Goal: Information Seeking & Learning: Learn about a topic

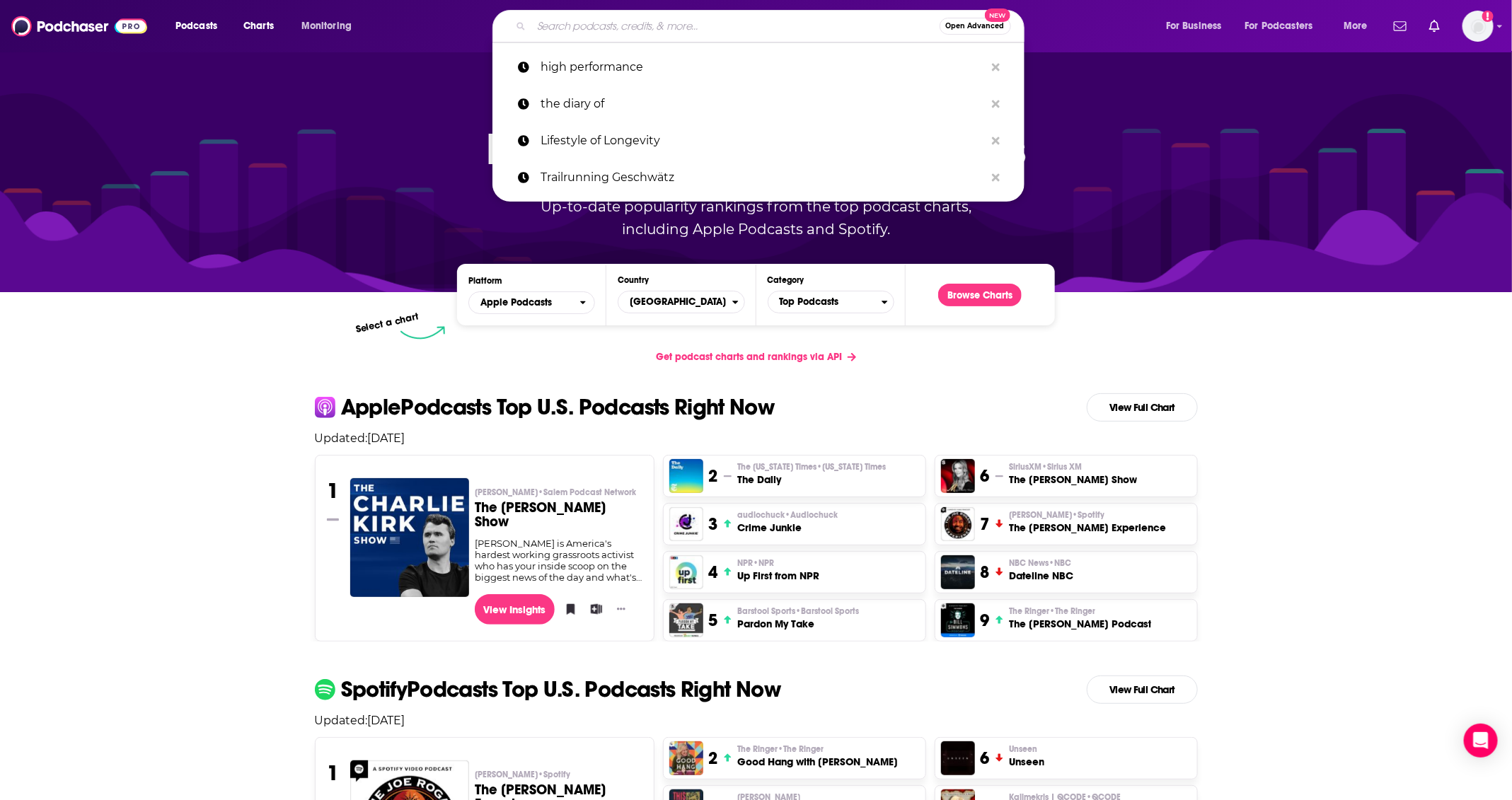
paste input "Laufen ist einfach"
type input "Laufen ist einfach"
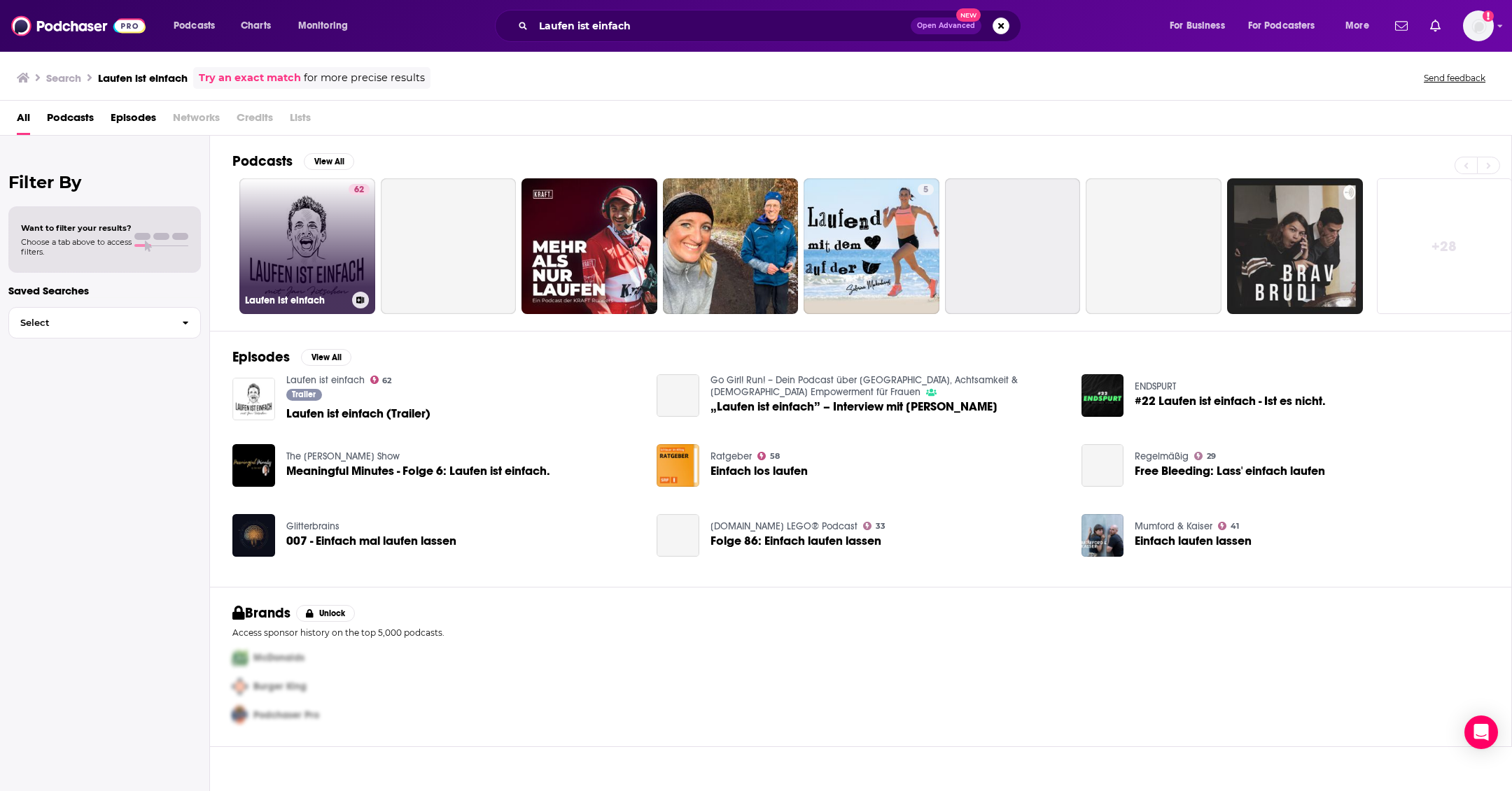
click at [316, 282] on link "62 Laufen ist einfach" at bounding box center [307, 245] width 136 height 136
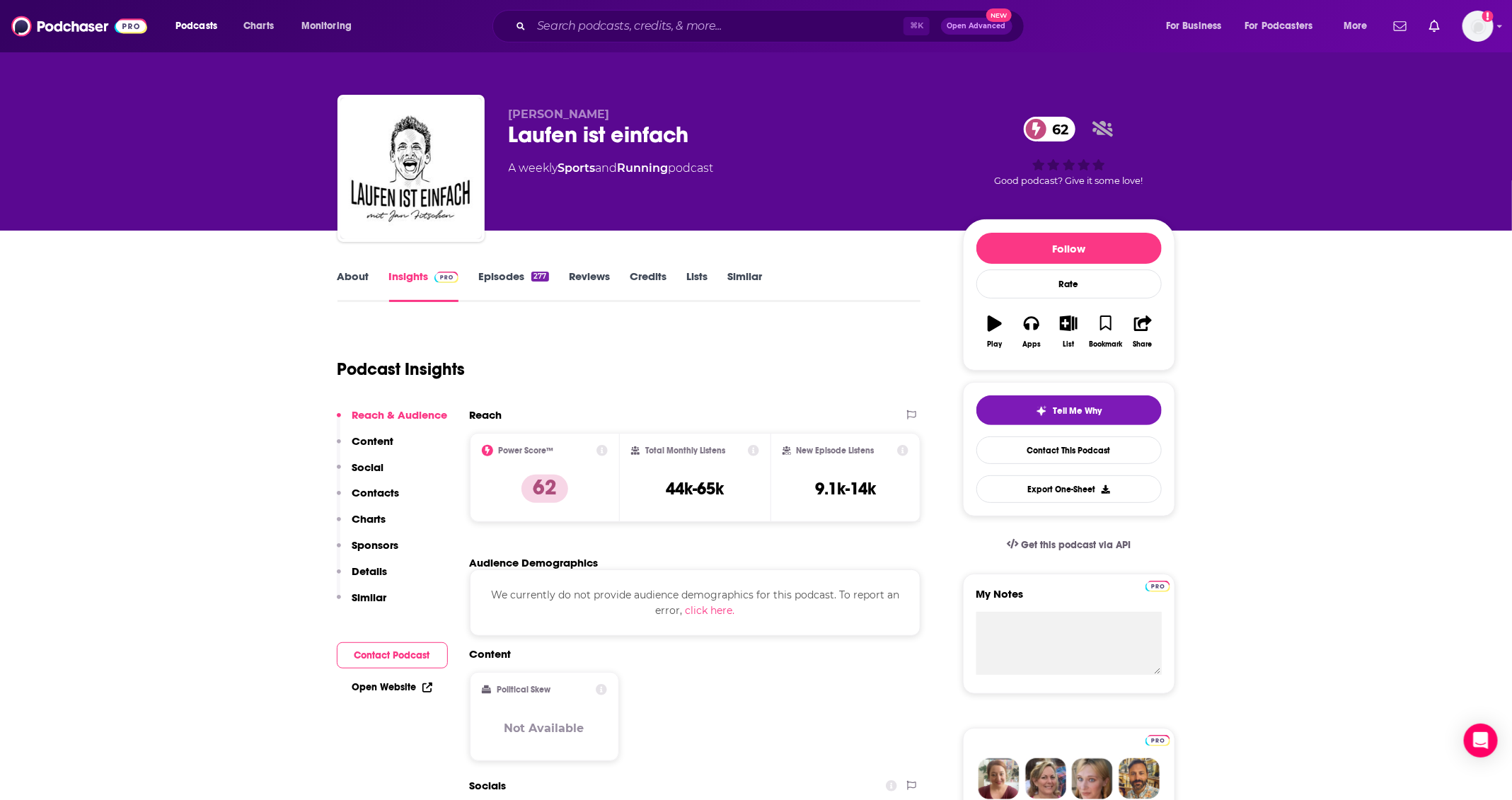
click at [547, 289] on link "Episodes 277" at bounding box center [513, 286] width 70 height 32
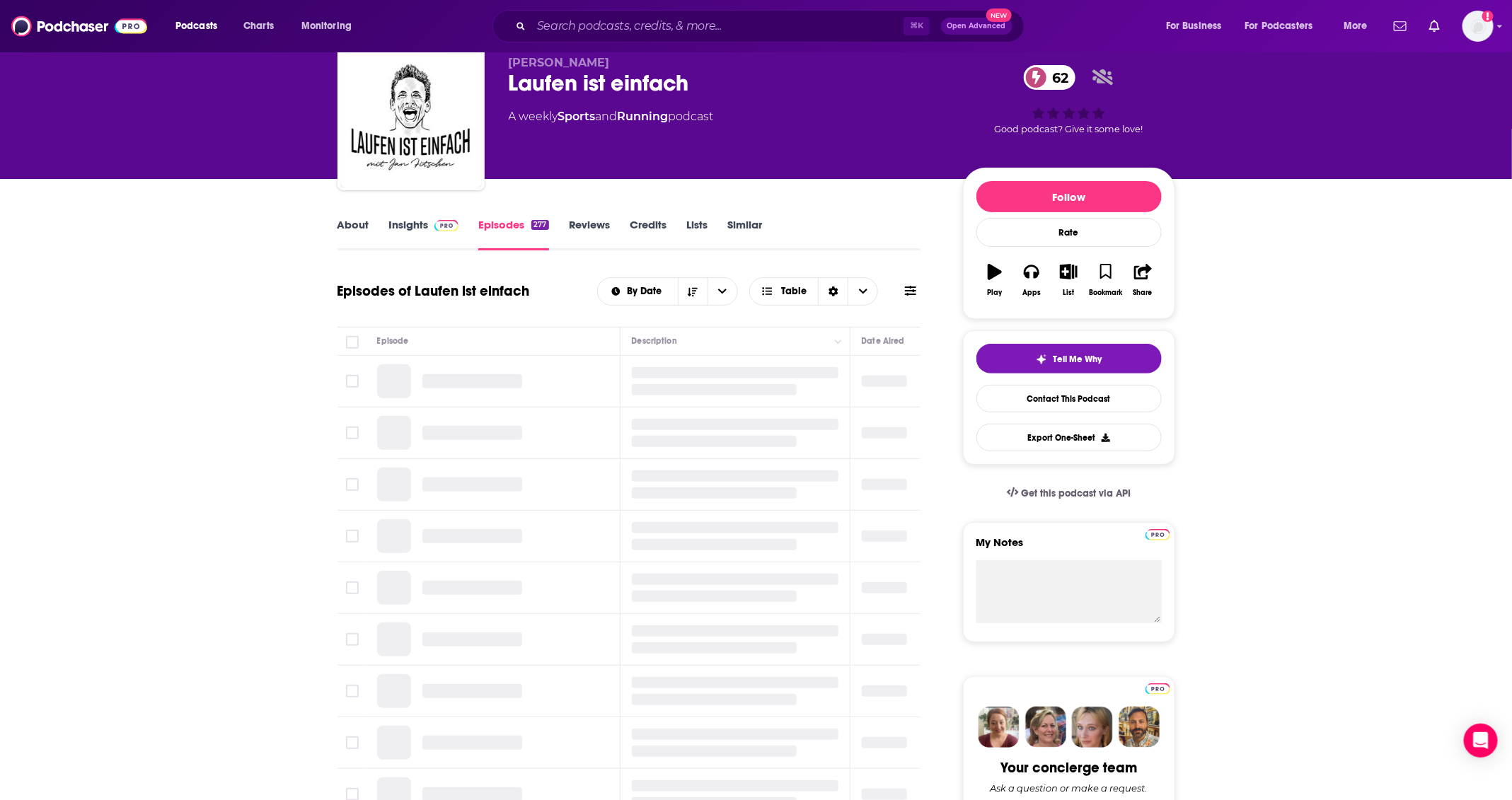
scroll to position [13, 0]
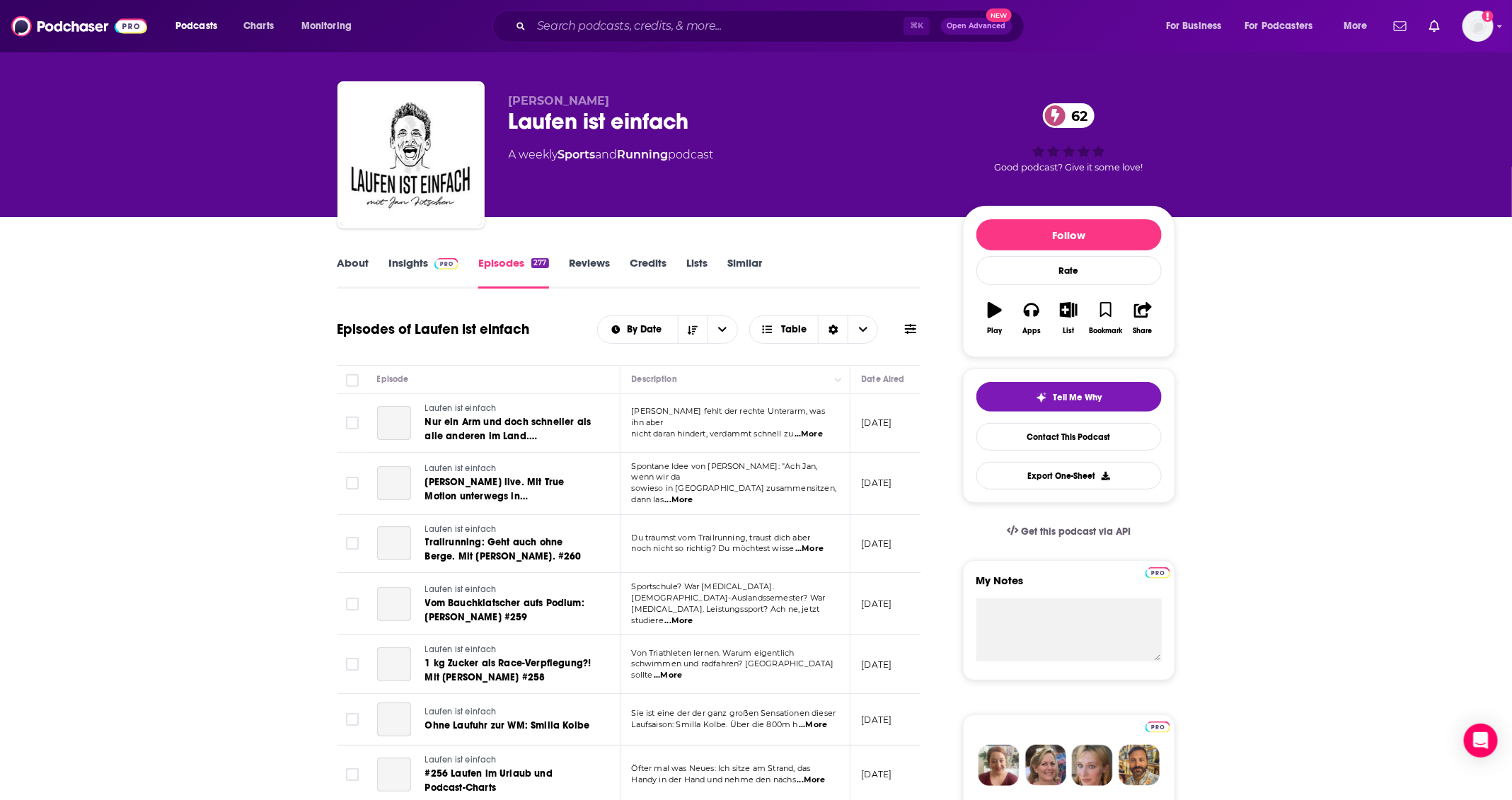
click at [605, 259] on link "Reviews" at bounding box center [589, 272] width 41 height 32
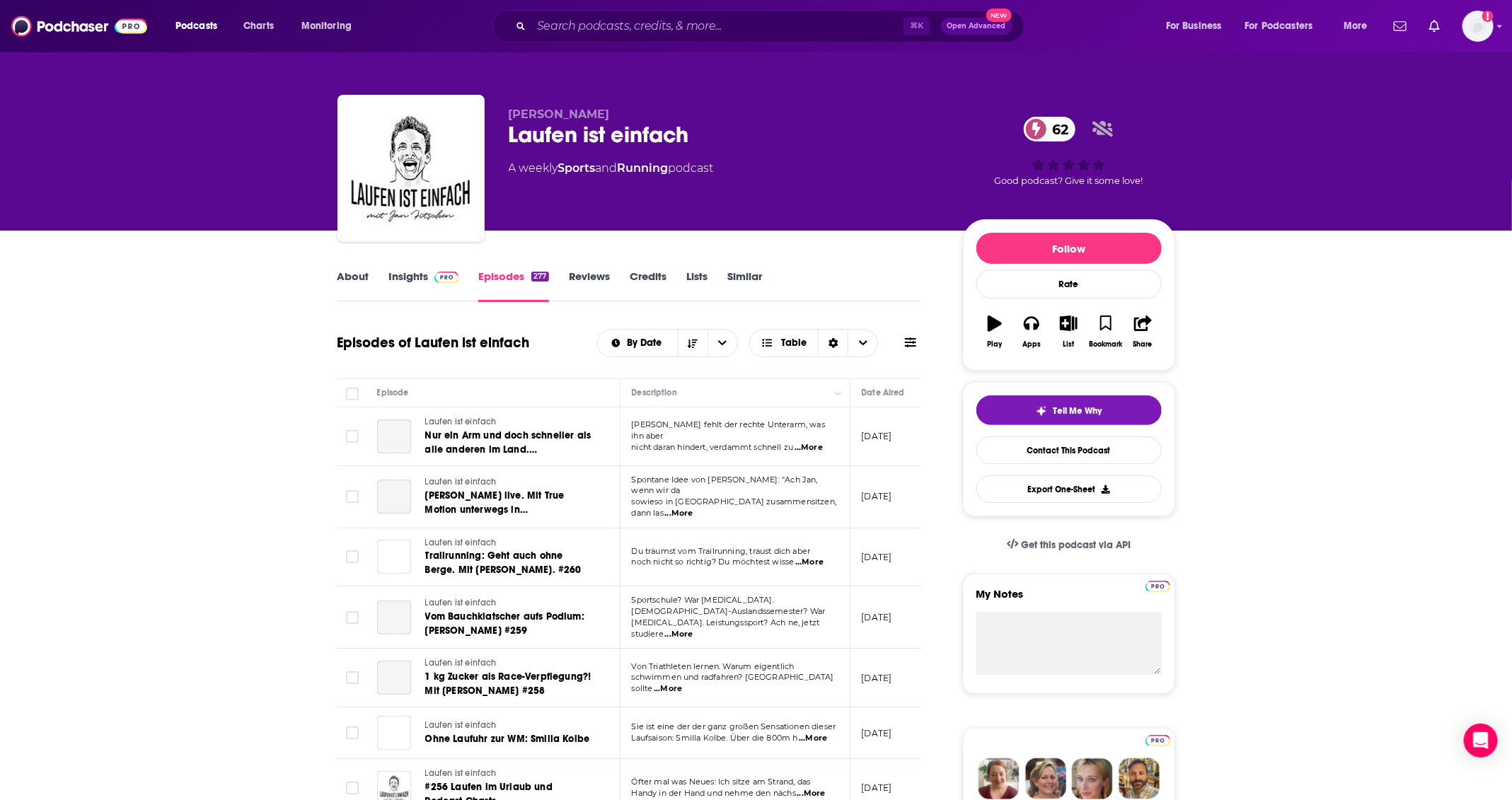
click at [597, 280] on link "Reviews" at bounding box center [589, 286] width 41 height 32
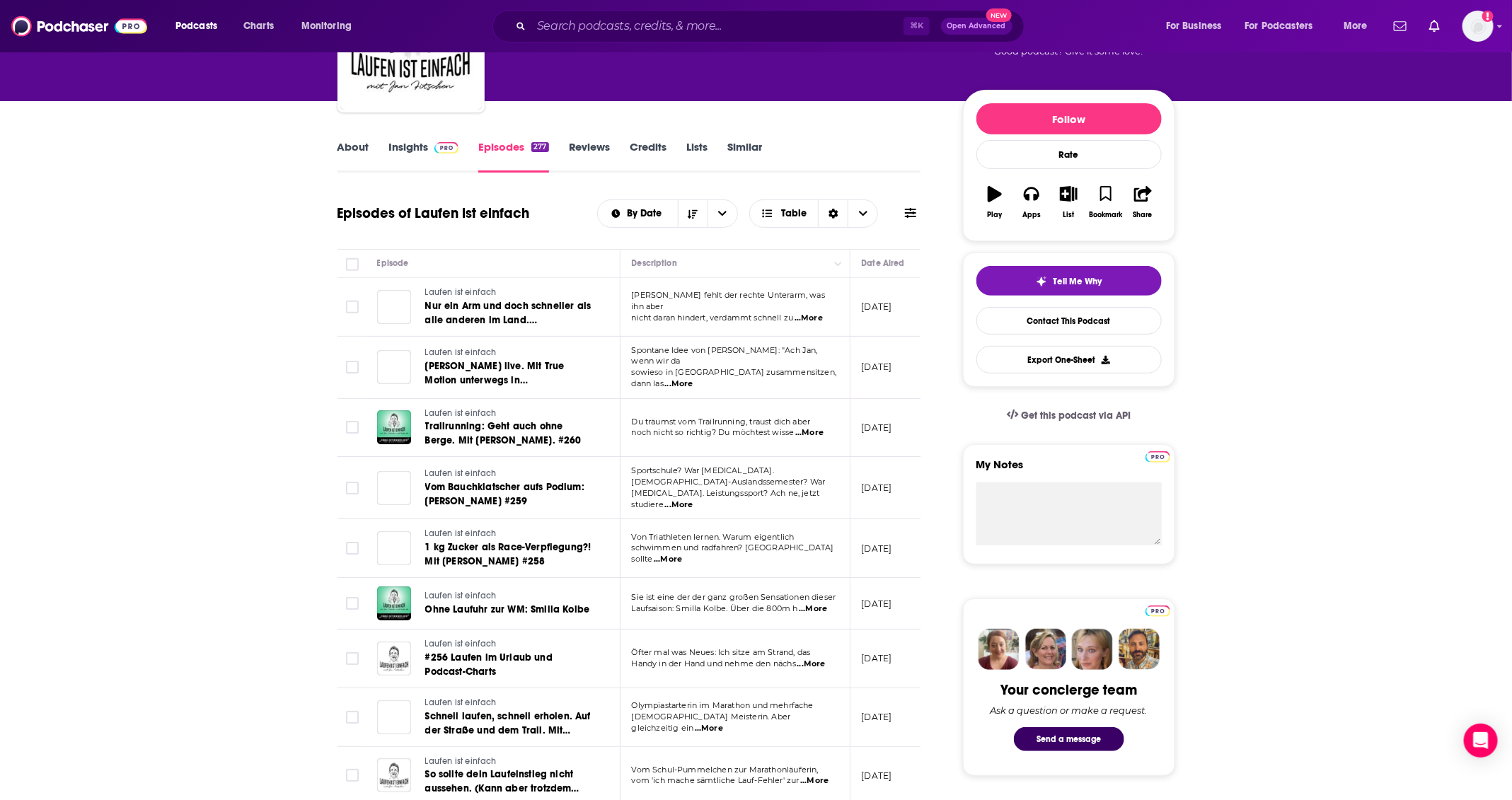
scroll to position [125, 0]
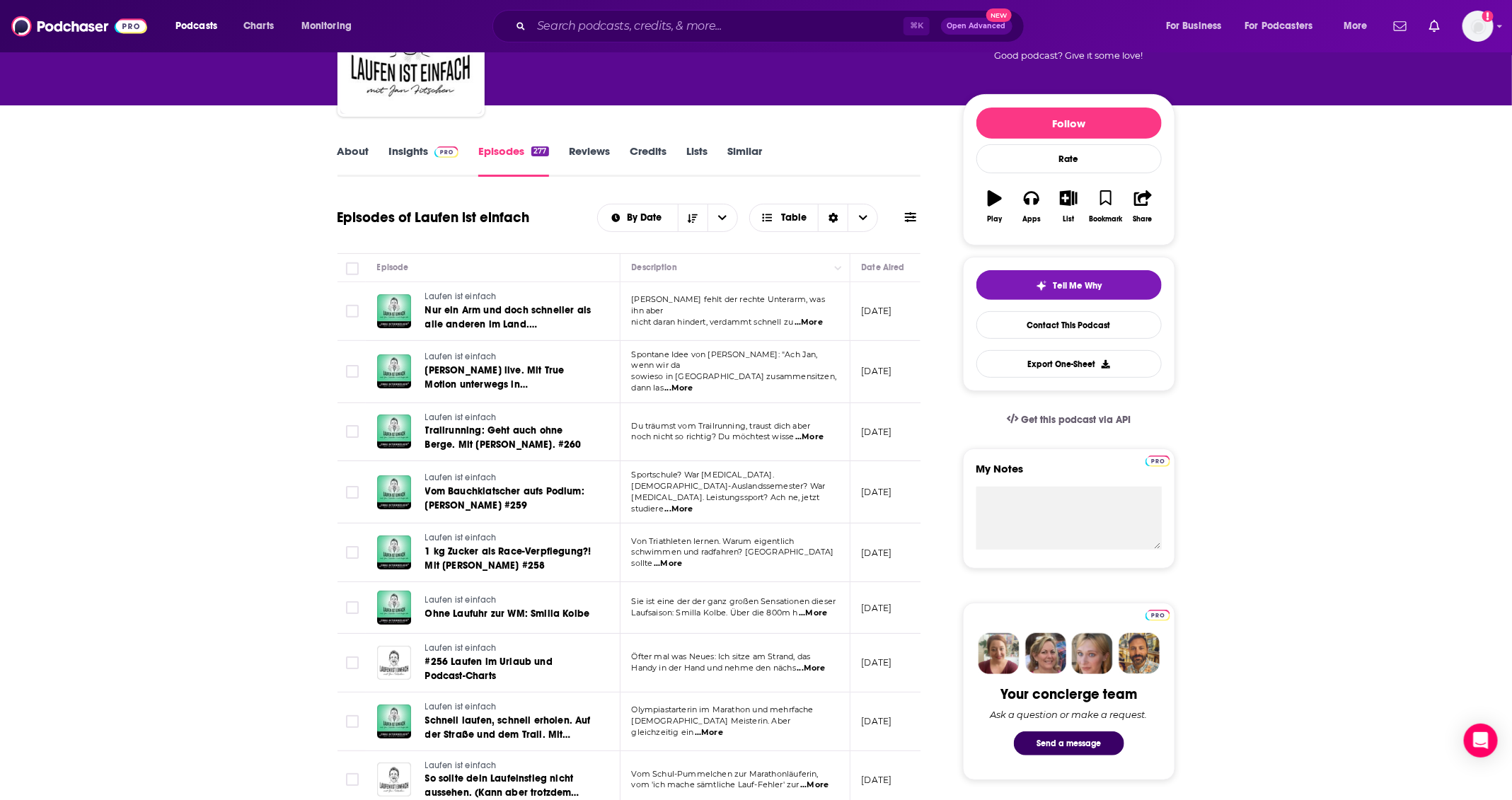
click at [743, 163] on link "Similar" at bounding box center [744, 160] width 35 height 32
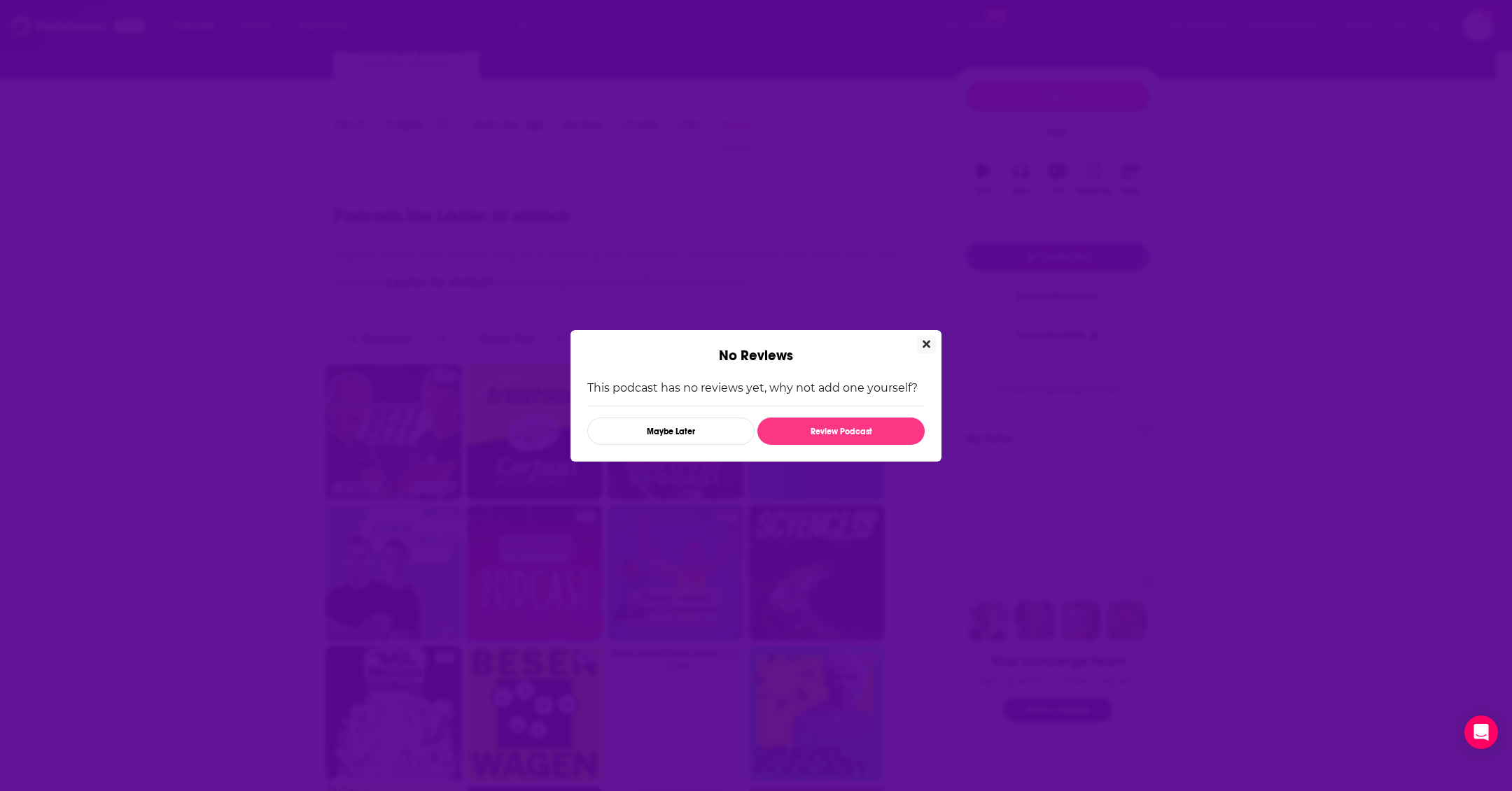
click at [930, 342] on icon "Close" at bounding box center [926, 344] width 8 height 12
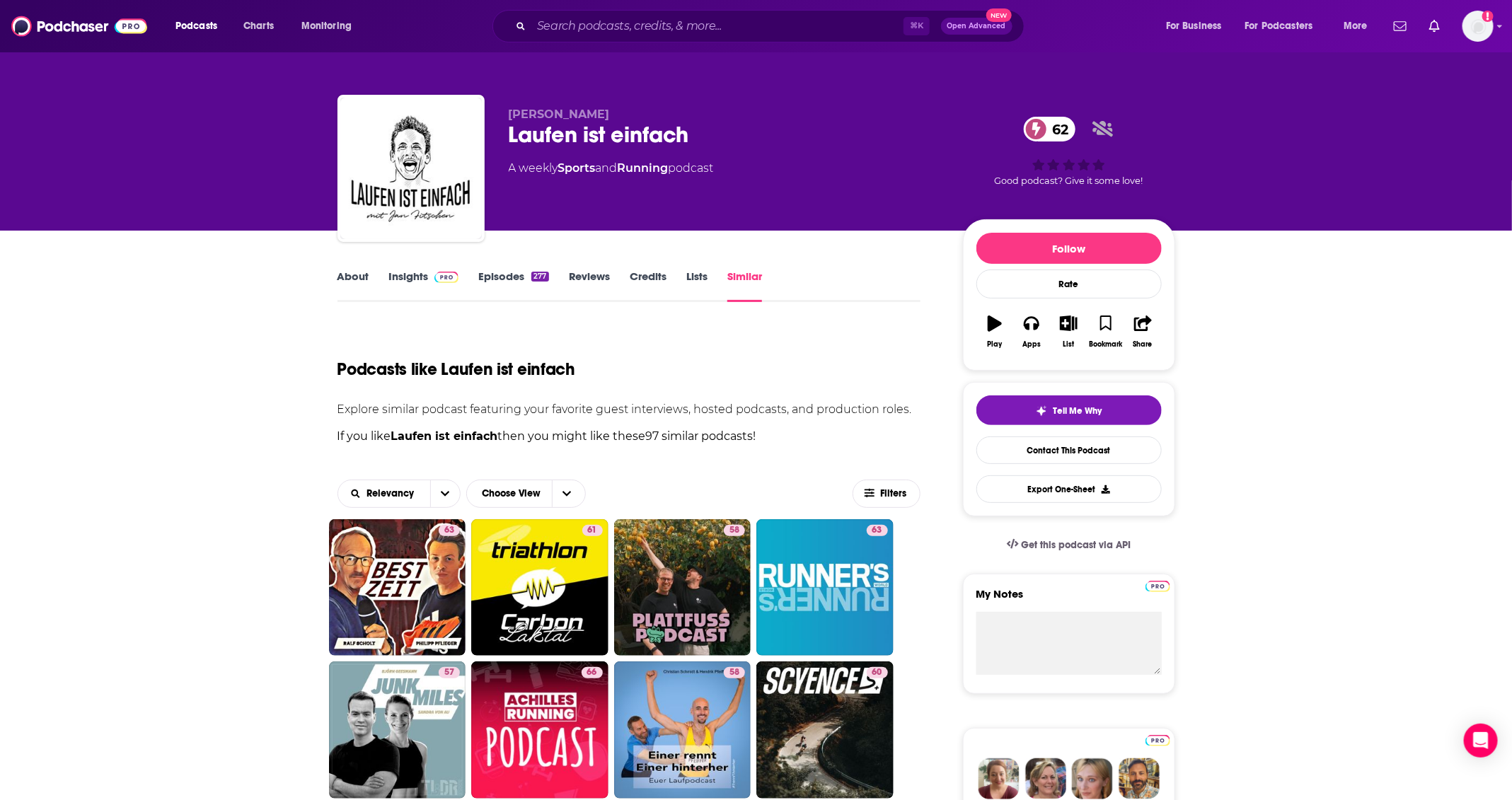
click at [348, 277] on link "About" at bounding box center [354, 286] width 32 height 32
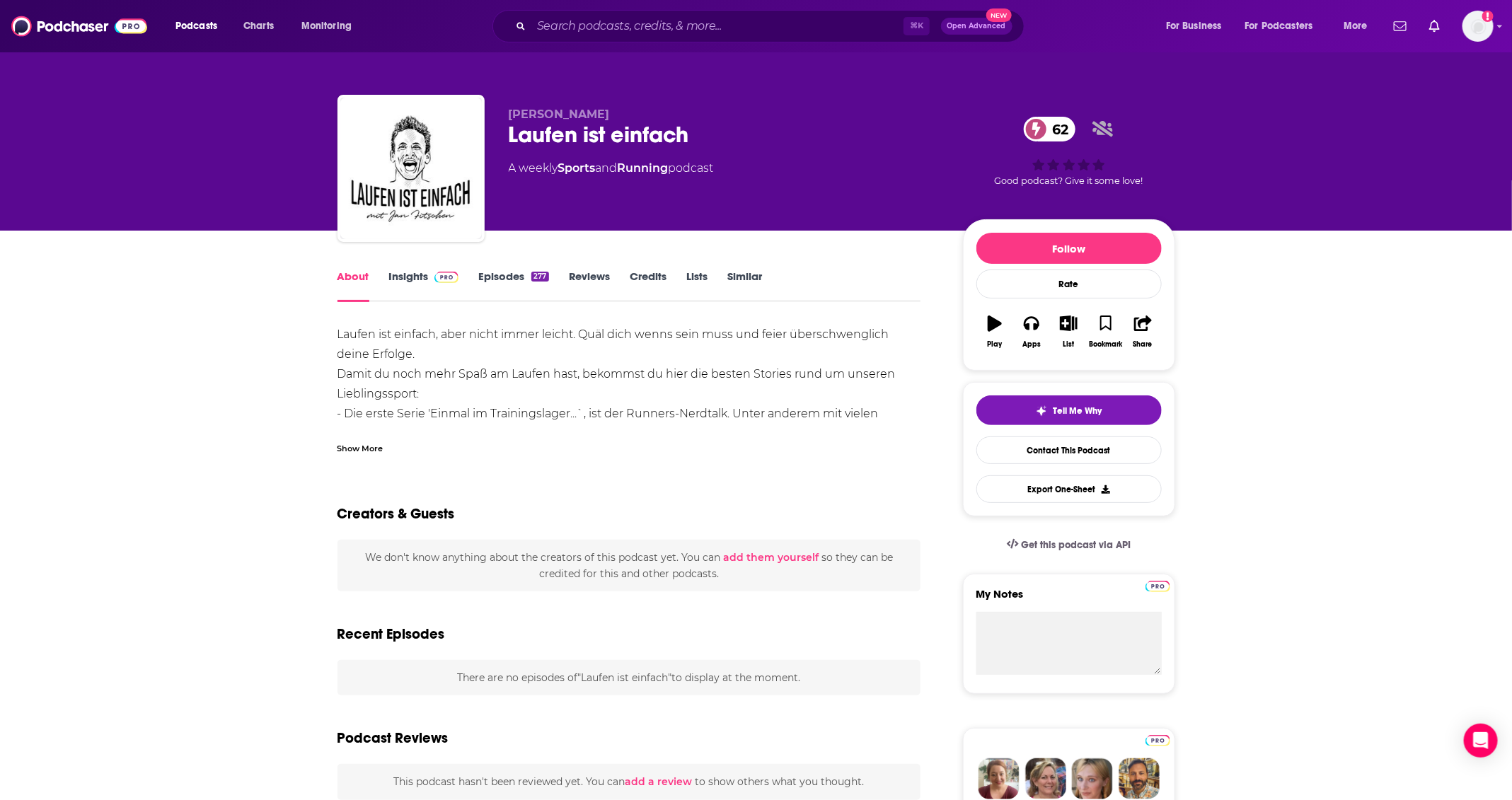
click at [440, 288] on link "Insights" at bounding box center [424, 286] width 70 height 32
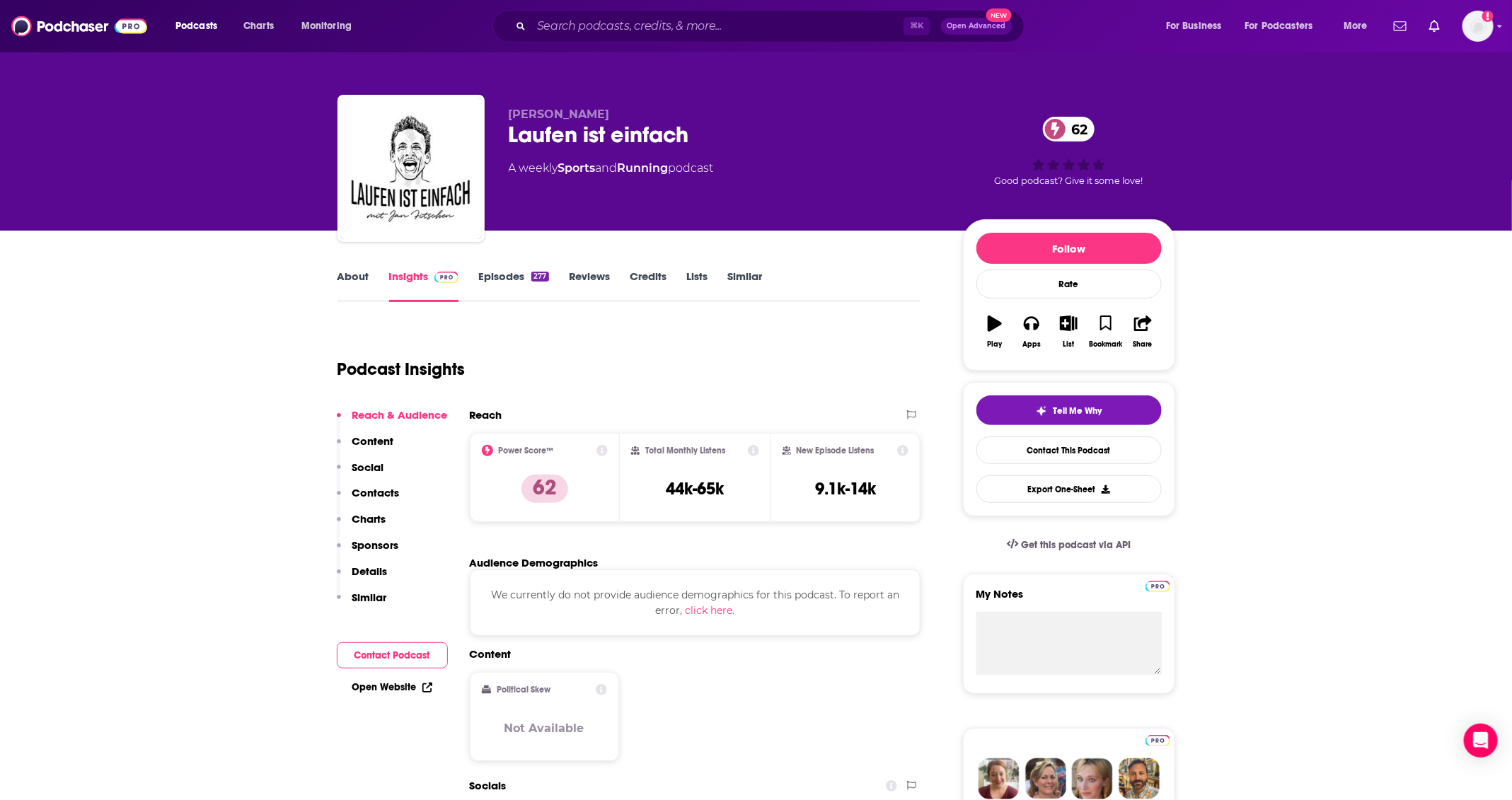
click at [655, 174] on link "Running" at bounding box center [643, 168] width 51 height 13
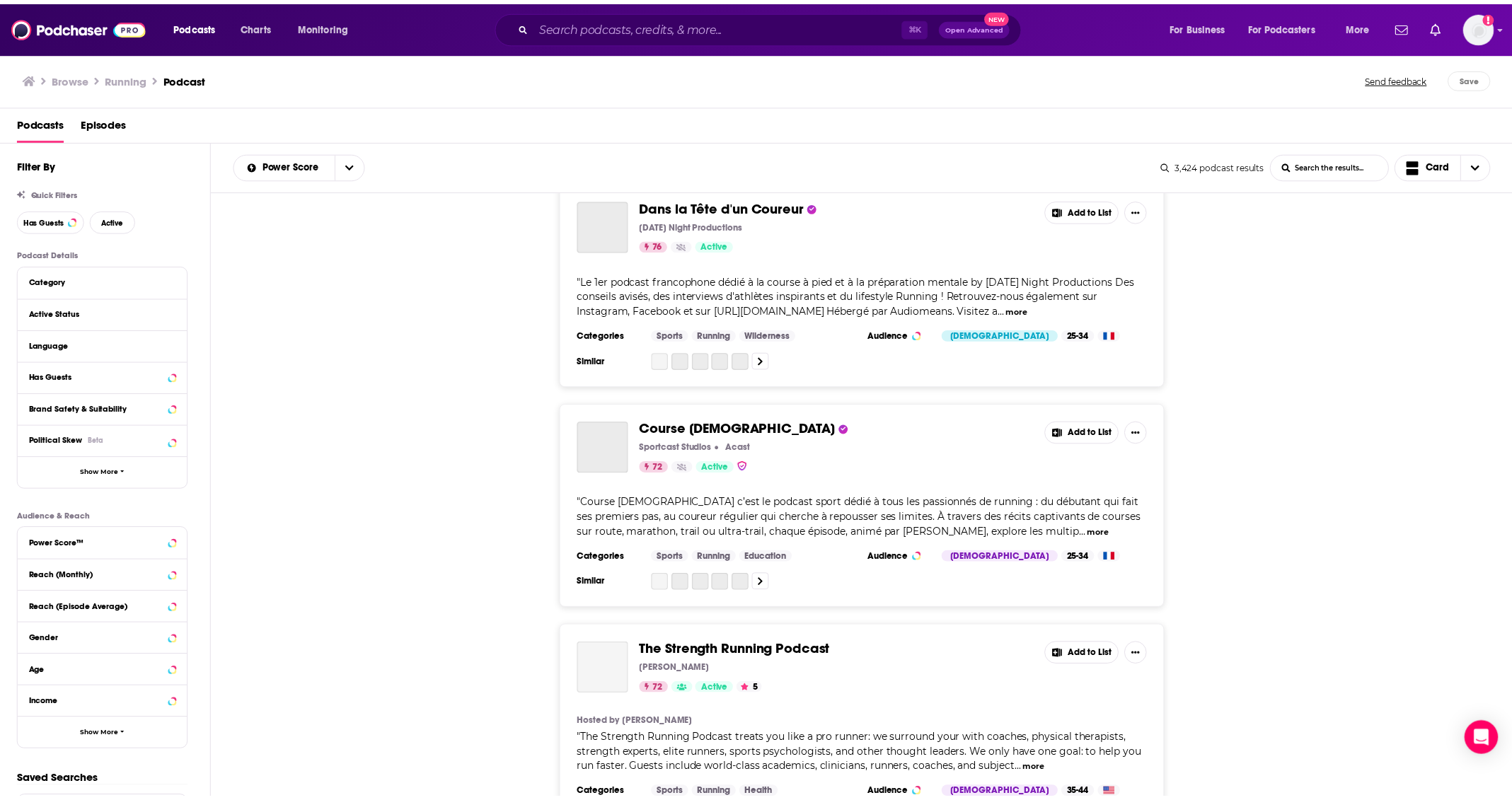
scroll to position [28, 0]
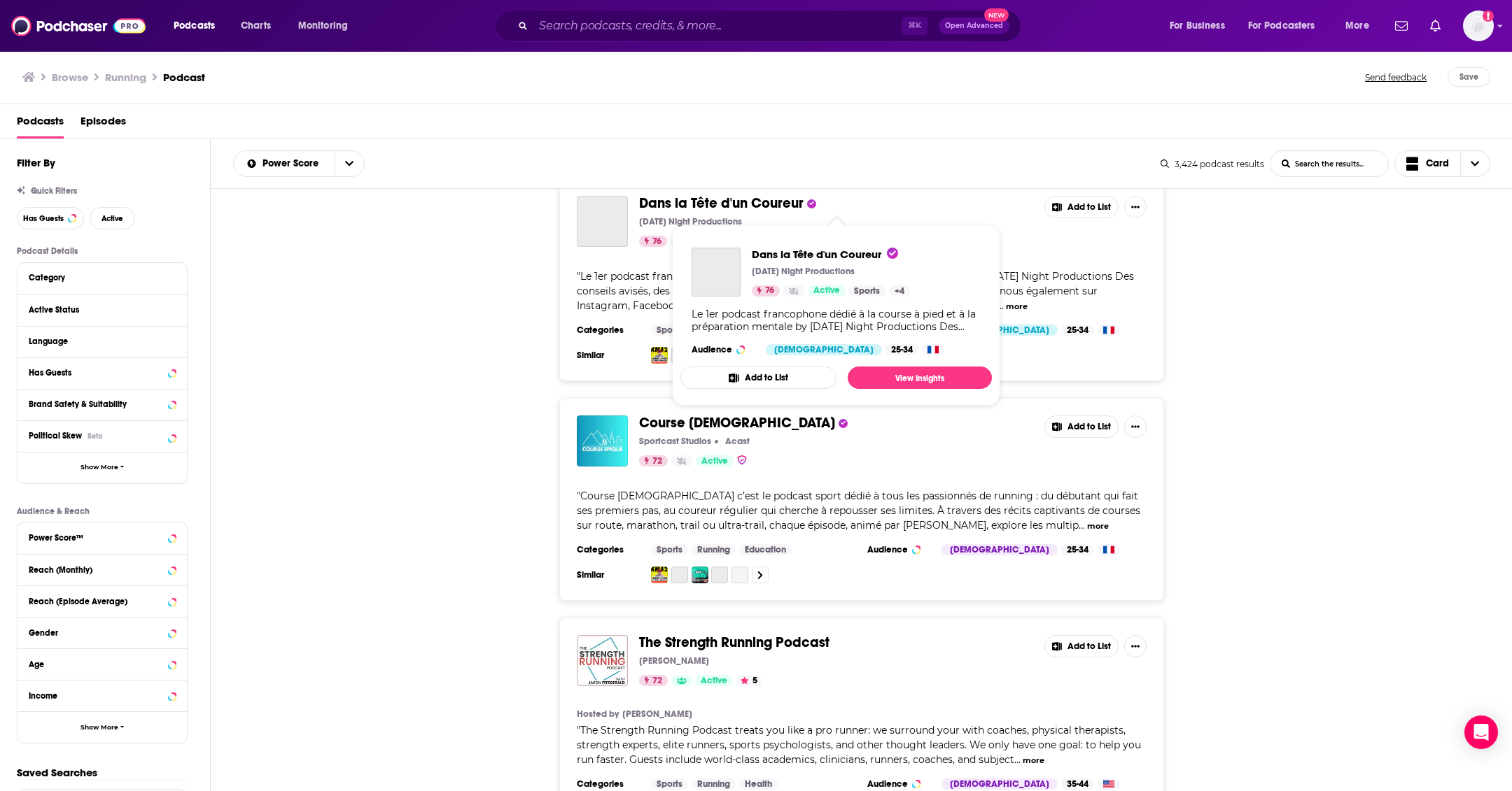
click at [740, 207] on span "Dans la Tête d'un Coureur" at bounding box center [721, 204] width 165 height 18
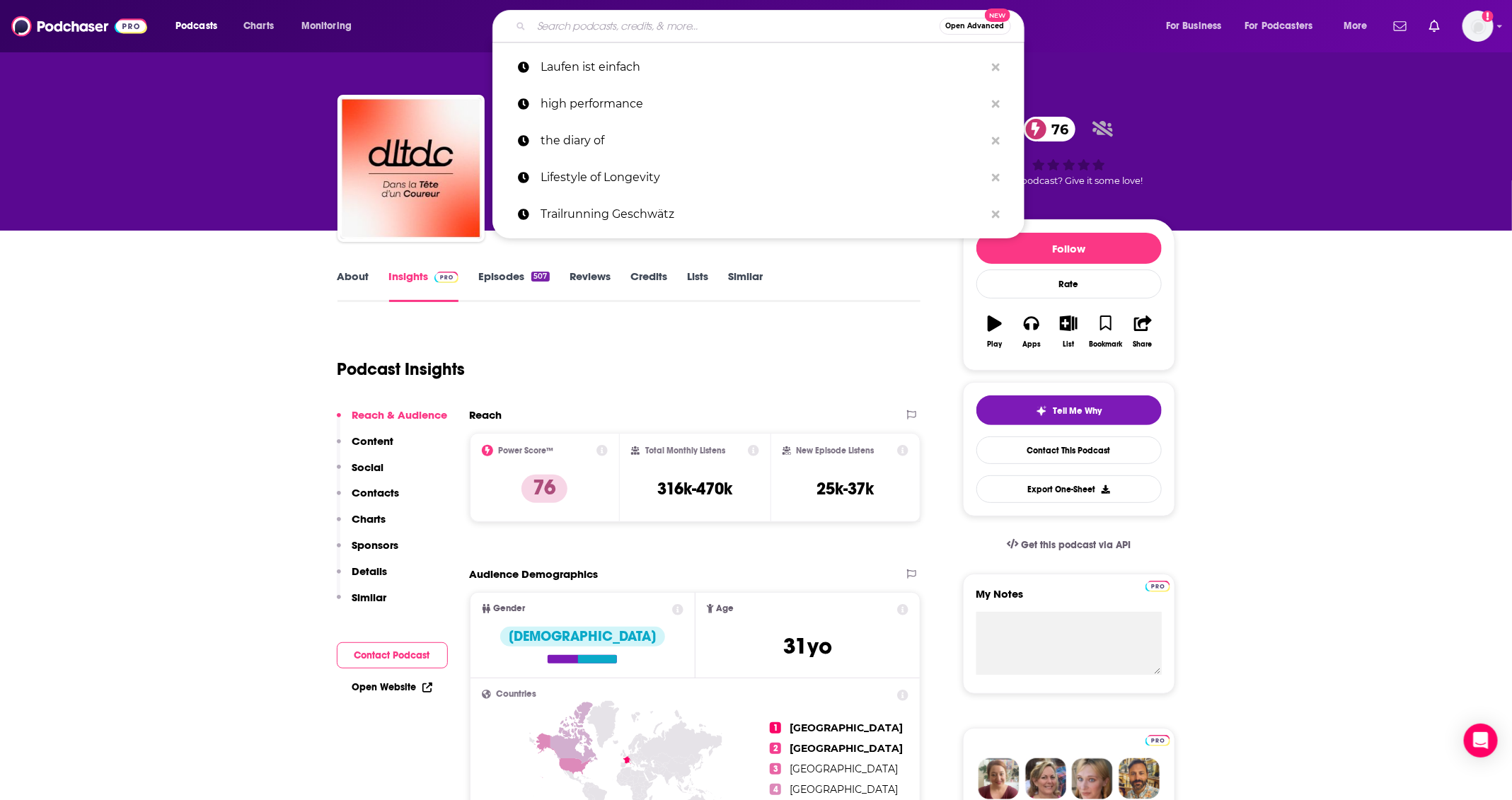
click at [571, 32] on input "Search podcasts, credits, & more..." at bounding box center [735, 26] width 408 height 22
click at [587, 76] on p "Laufen ist einfach" at bounding box center [763, 67] width 444 height 37
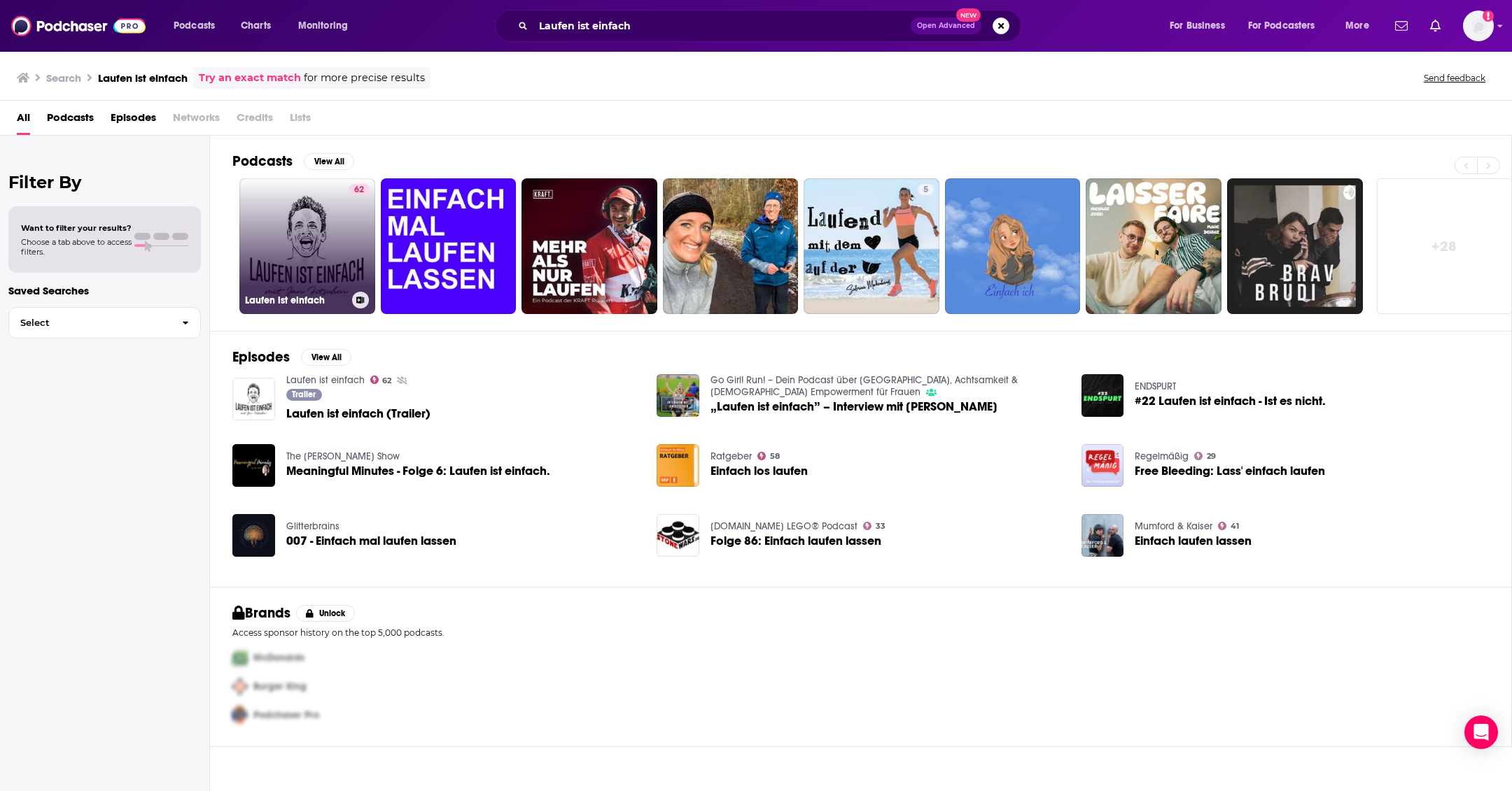
click at [299, 254] on link "62 Laufen ist einfach" at bounding box center [307, 245] width 136 height 136
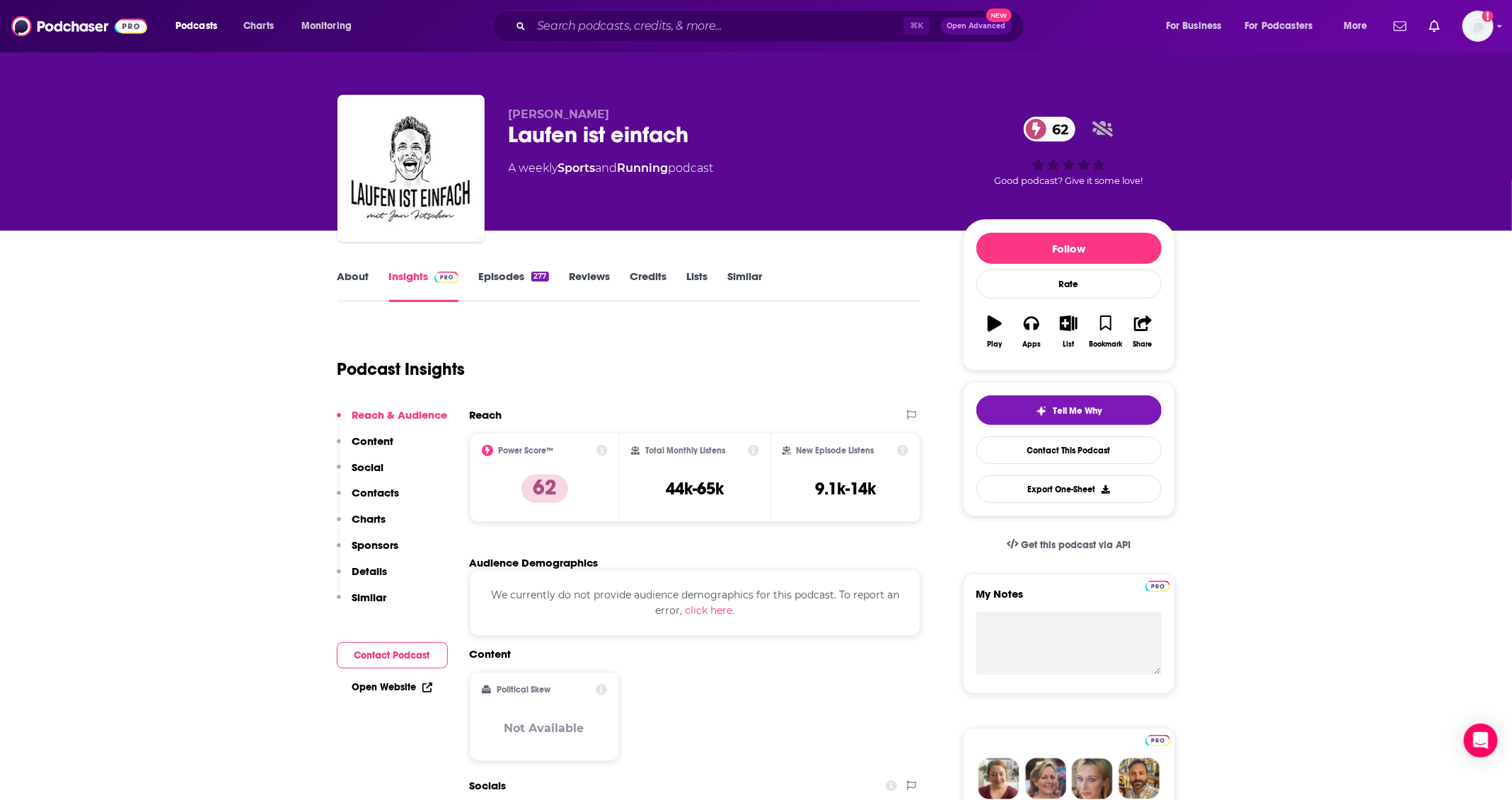
click at [760, 284] on link "Similar" at bounding box center [744, 286] width 35 height 32
